Goal: Navigation & Orientation: Find specific page/section

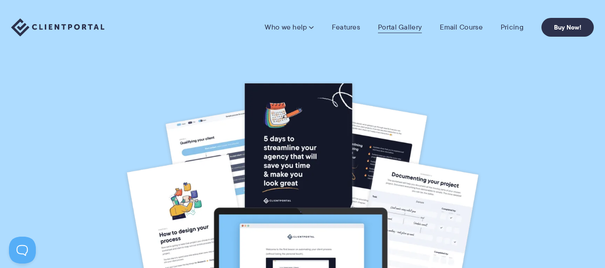
click at [388, 27] on link "Portal Gallery" at bounding box center [400, 27] width 44 height 9
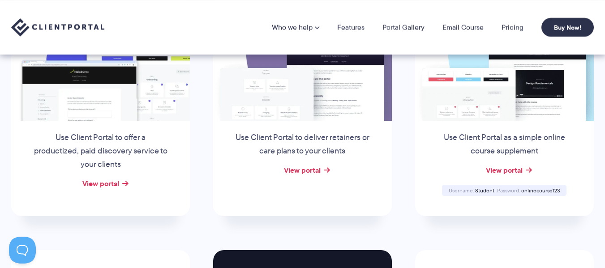
scroll to position [121, 0]
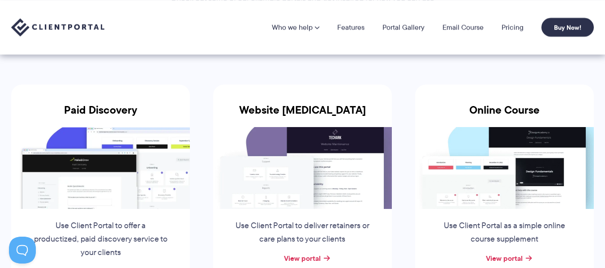
click at [539, 171] on img at bounding box center [504, 168] width 179 height 82
click at [518, 258] on link "View portal" at bounding box center [504, 258] width 37 height 11
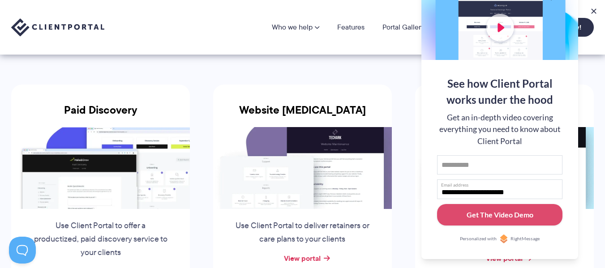
click at [600, 82] on li "Online Course Use Client Portal as a simple online course supplement View porta…" at bounding box center [504, 194] width 202 height 253
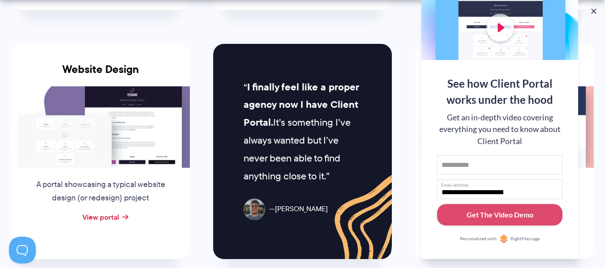
scroll to position [422, 0]
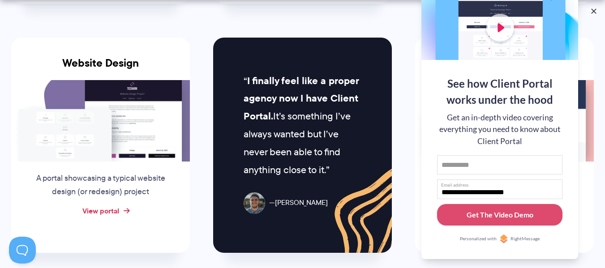
click at [102, 209] on link "View portal" at bounding box center [100, 210] width 37 height 11
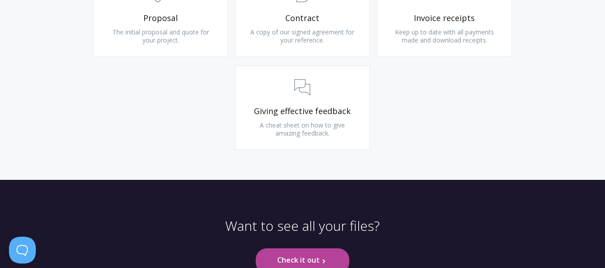
scroll to position [1043, 0]
